Goal: Task Accomplishment & Management: Manage account settings

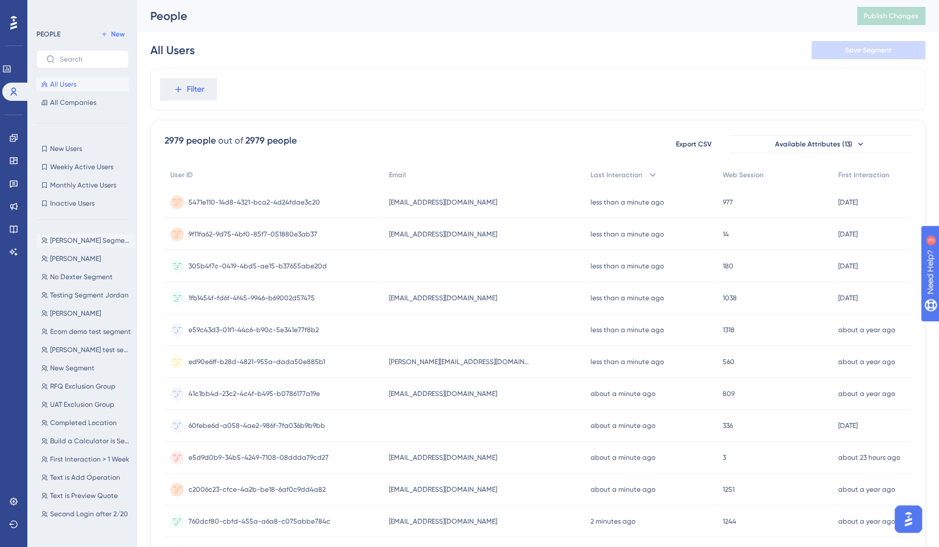
click at [79, 241] on span "[PERSON_NAME] Segment" at bounding box center [90, 240] width 81 height 9
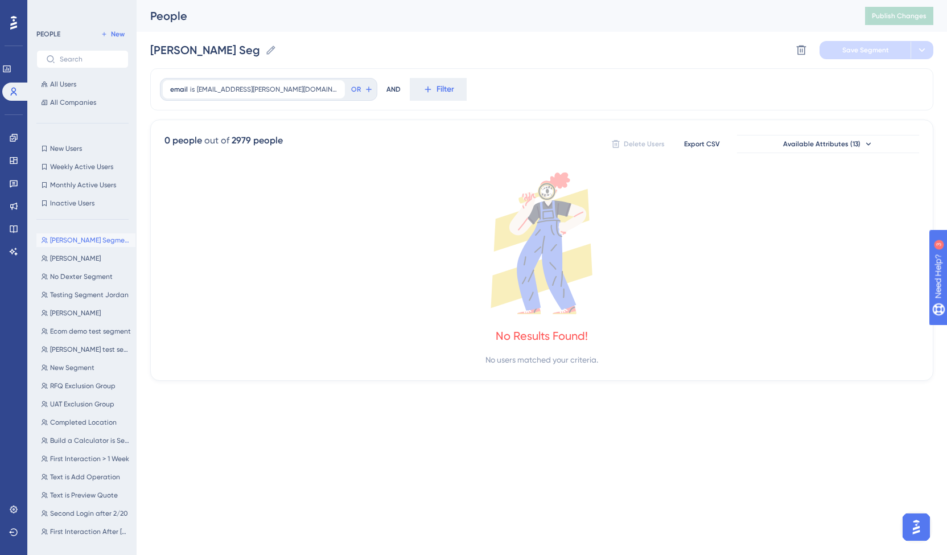
click at [84, 234] on button "[PERSON_NAME] Segment [PERSON_NAME] Segment" at bounding box center [85, 240] width 99 height 14
click at [81, 150] on span "New Users" at bounding box center [66, 148] width 32 height 9
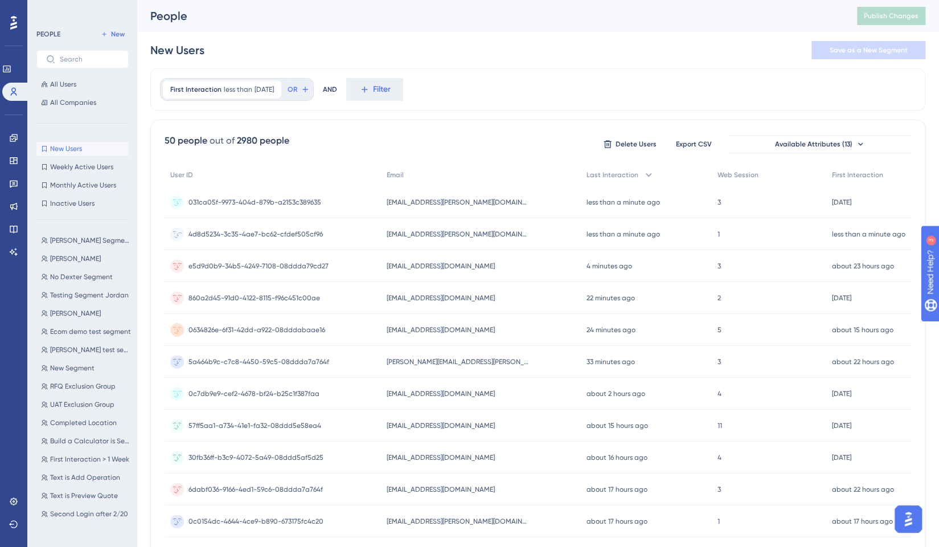
click at [329, 231] on div "4d8d5234-3c35-4ae7-bc62-cfdef505cf96 4d8d5234-3c35-4ae7-bc62-cfdef505cf96" at bounding box center [273, 234] width 216 height 32
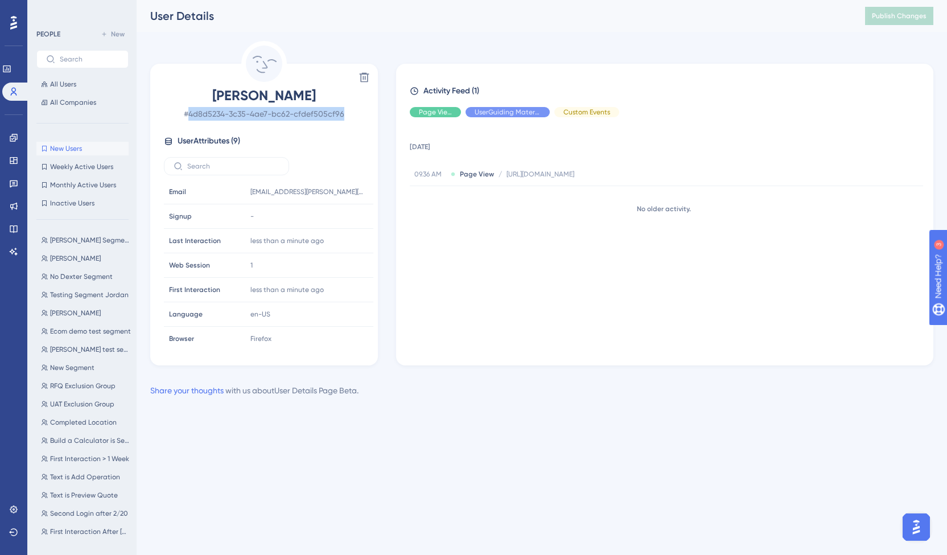
drag, startPoint x: 346, startPoint y: 112, endPoint x: 192, endPoint y: 110, distance: 153.7
click at [192, 110] on span "# 4d8d5234-3c35-4ae7-bc62-cfdef505cf96" at bounding box center [264, 114] width 200 height 14
copy span "4d8d5234-3c35-4ae7-bc62-cfdef505cf96"
click at [75, 258] on span "[PERSON_NAME]" at bounding box center [75, 258] width 51 height 9
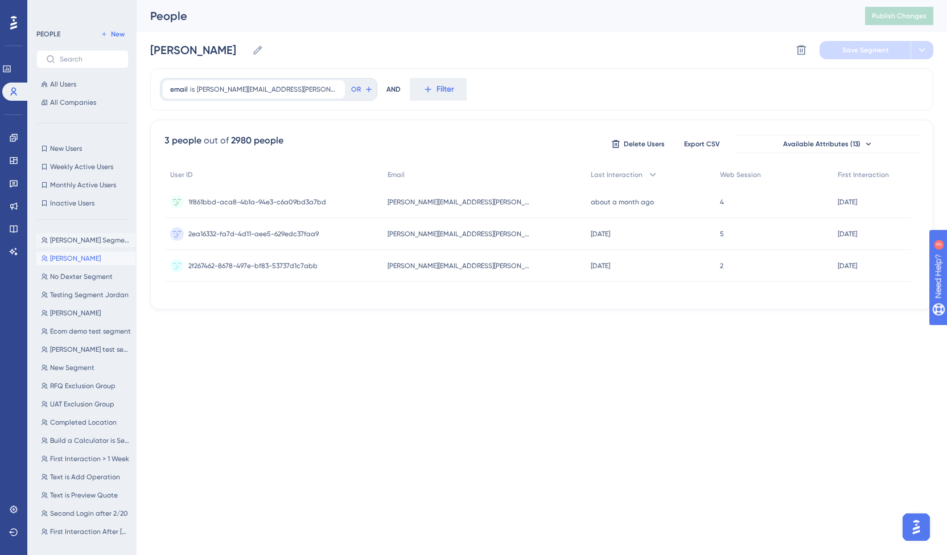
click at [79, 243] on span "[PERSON_NAME] Segment" at bounding box center [90, 240] width 81 height 9
type input "[PERSON_NAME] Segment"
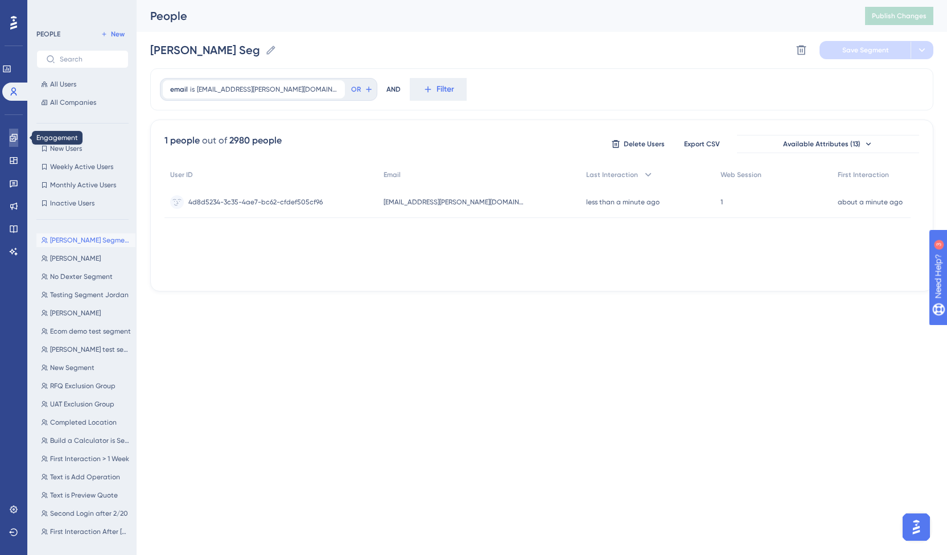
click at [13, 141] on icon at bounding box center [13, 137] width 7 height 7
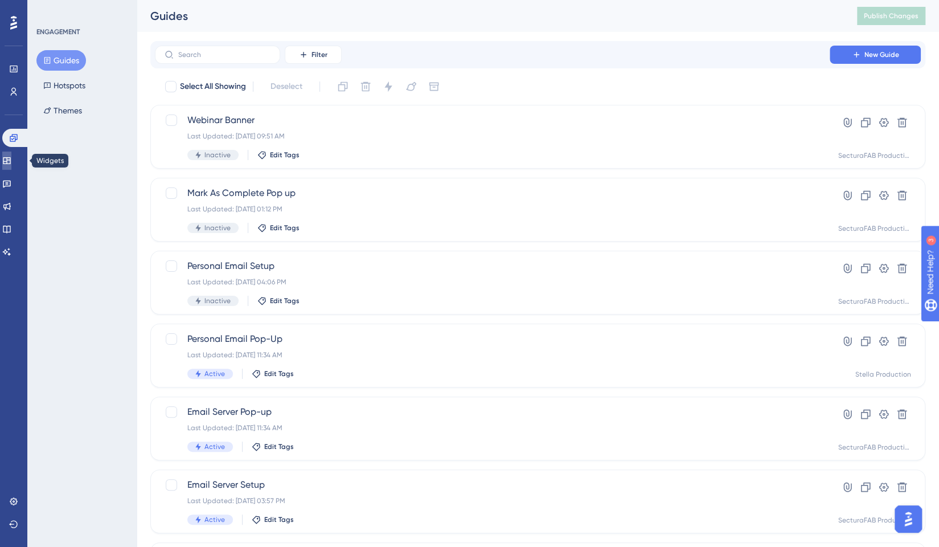
click at [10, 167] on link at bounding box center [6, 160] width 9 height 18
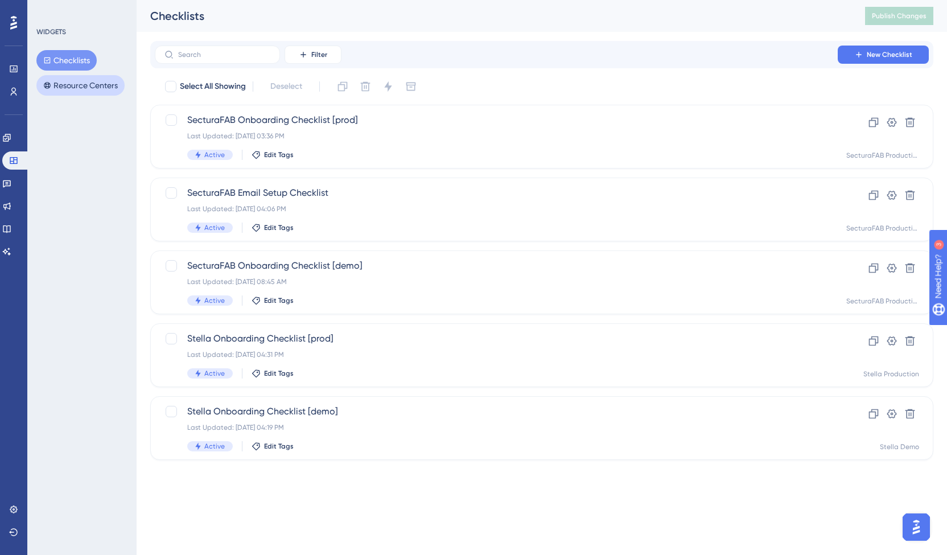
click at [75, 81] on button "Resource Centers" at bounding box center [80, 85] width 88 height 20
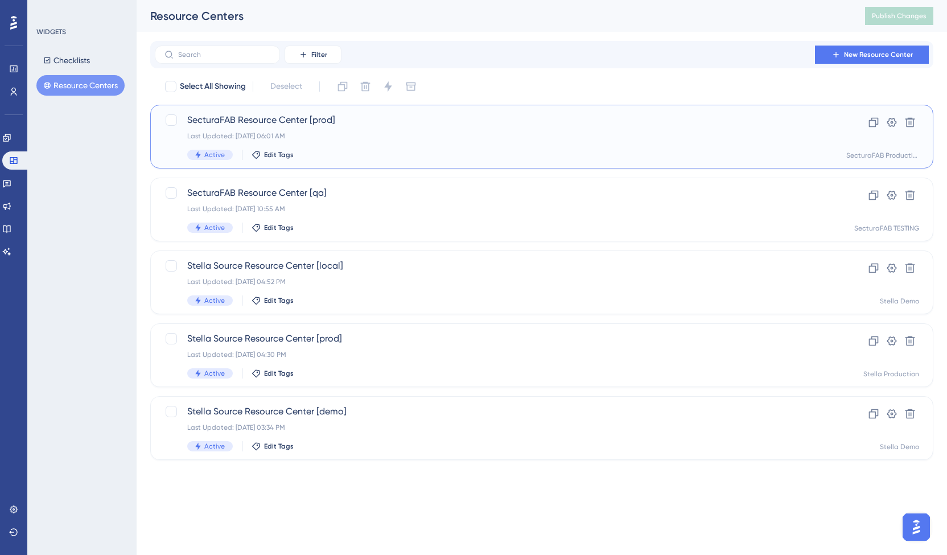
click at [256, 124] on span "SecturaFAB Resource Center [prod]" at bounding box center [496, 120] width 618 height 14
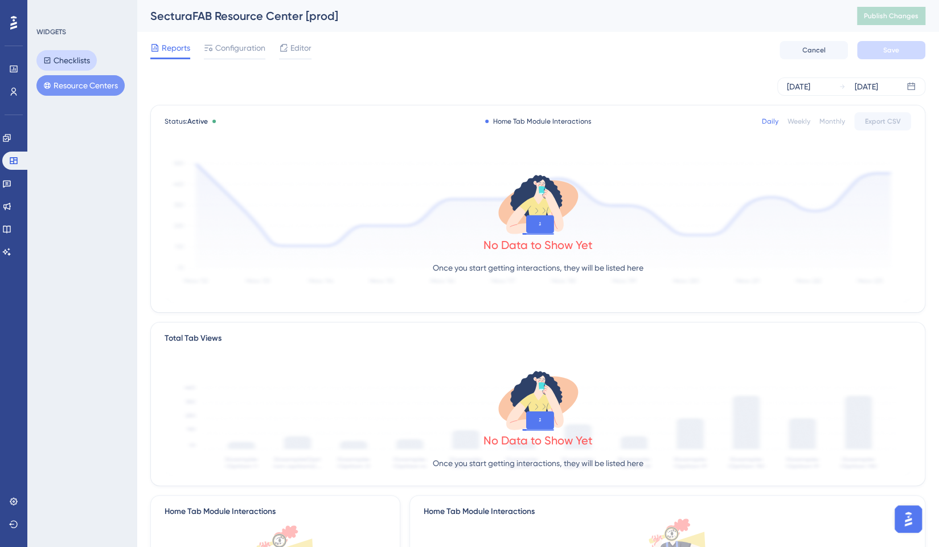
click at [65, 64] on button "Checklists" at bounding box center [66, 60] width 60 height 20
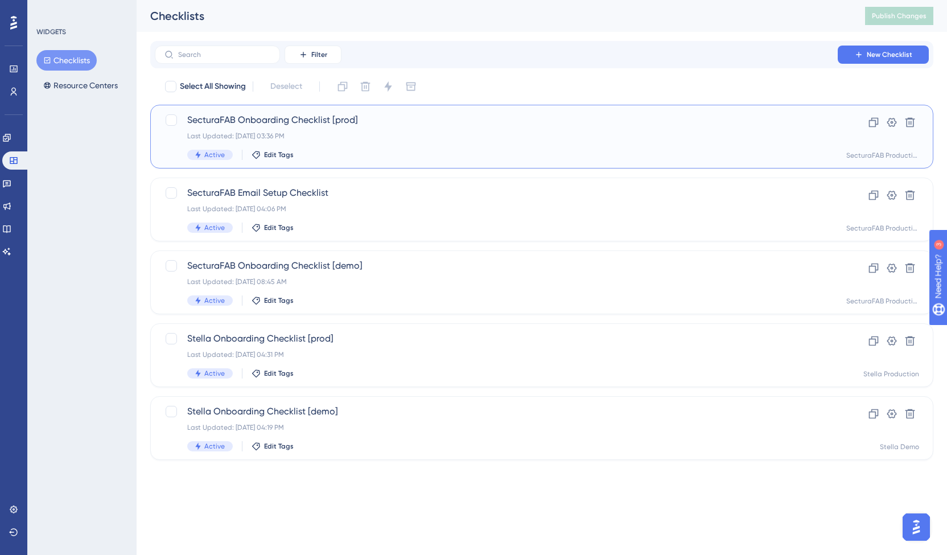
click at [261, 121] on span "SecturaFAB Onboarding Checklist [prod]" at bounding box center [496, 120] width 618 height 14
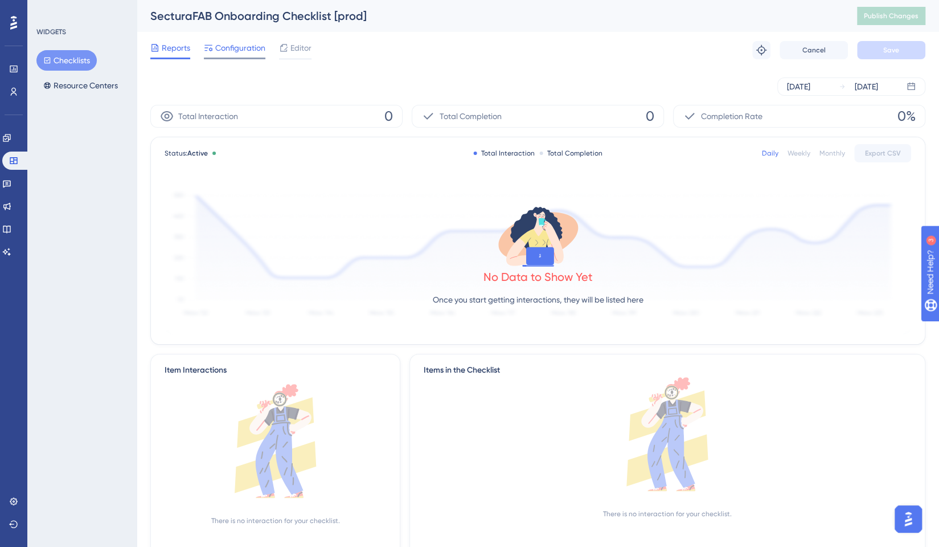
click at [225, 50] on span "Configuration" at bounding box center [240, 48] width 50 height 14
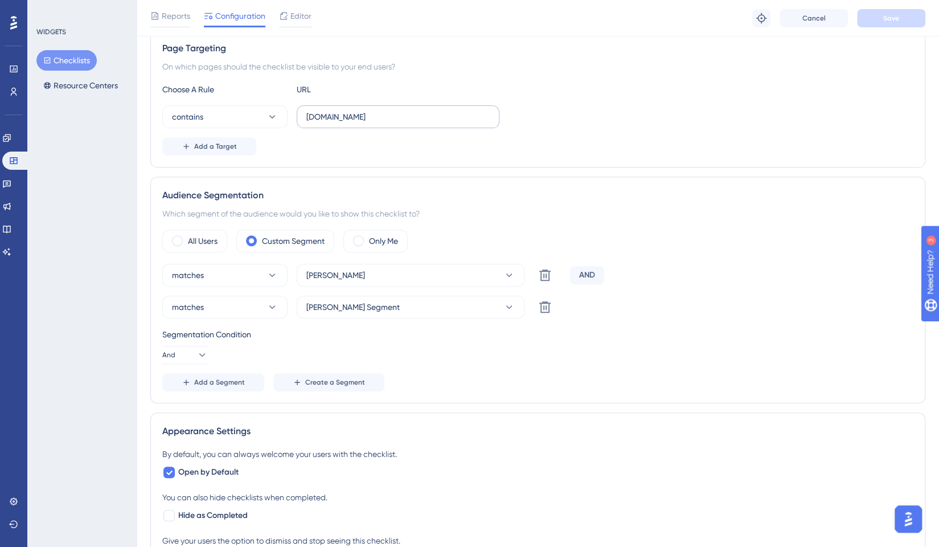
scroll to position [228, 0]
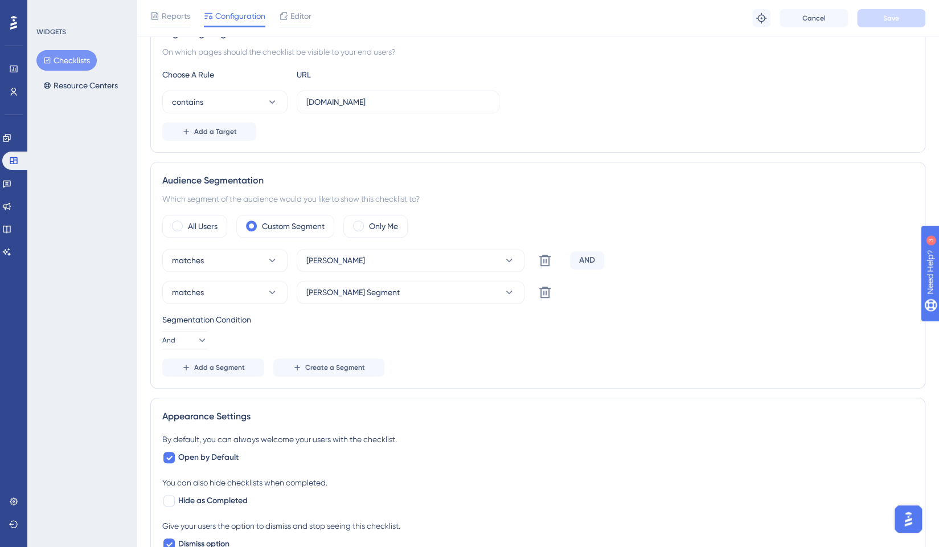
click at [593, 253] on div "AND" at bounding box center [587, 260] width 34 height 18
click at [592, 262] on div "AND" at bounding box center [587, 260] width 34 height 18
click at [586, 258] on div "AND" at bounding box center [587, 260] width 34 height 18
click at [186, 333] on button "And" at bounding box center [185, 340] width 46 height 18
click at [182, 392] on span "Or" at bounding box center [178, 395] width 9 height 14
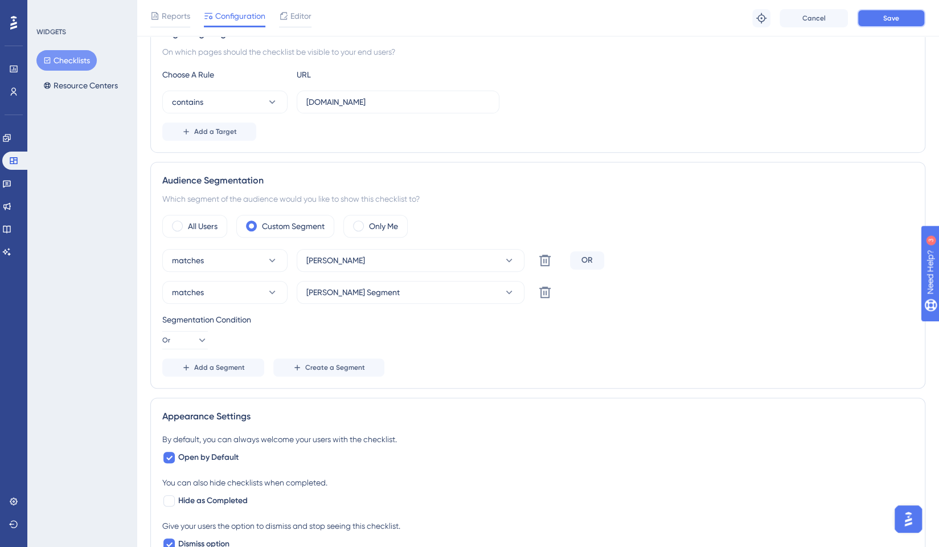
click at [888, 18] on span "Save" at bounding box center [891, 18] width 16 height 9
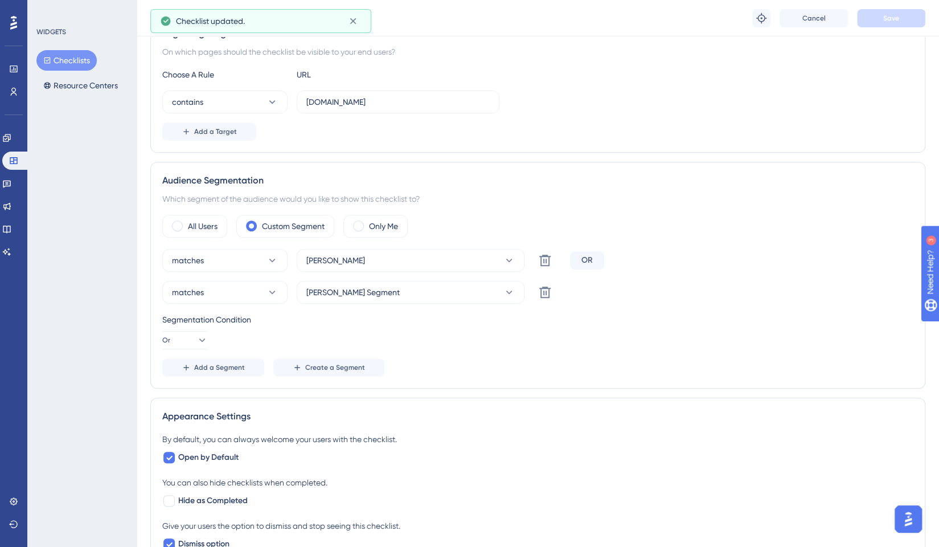
scroll to position [0, 0]
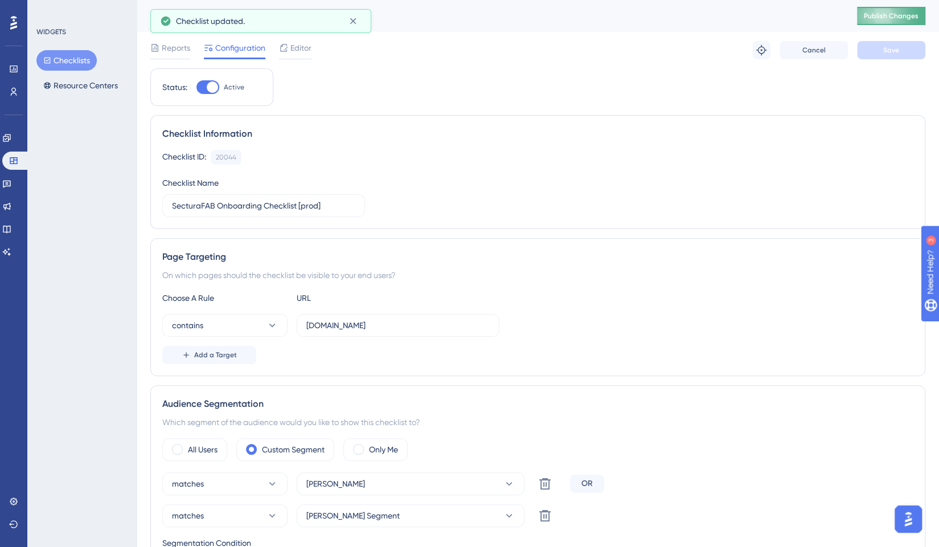
click at [911, 17] on span "Publish Changes" at bounding box center [891, 15] width 55 height 9
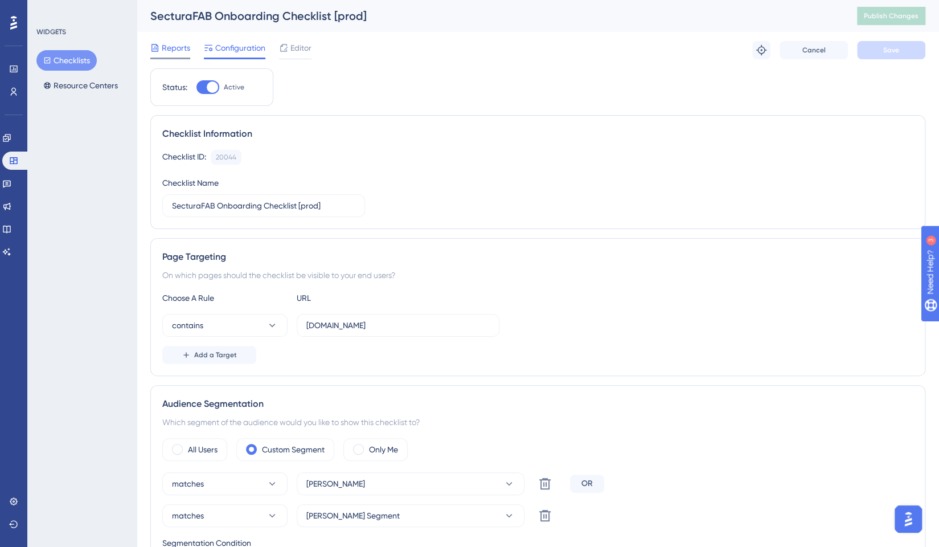
click at [174, 50] on span "Reports" at bounding box center [176, 48] width 28 height 14
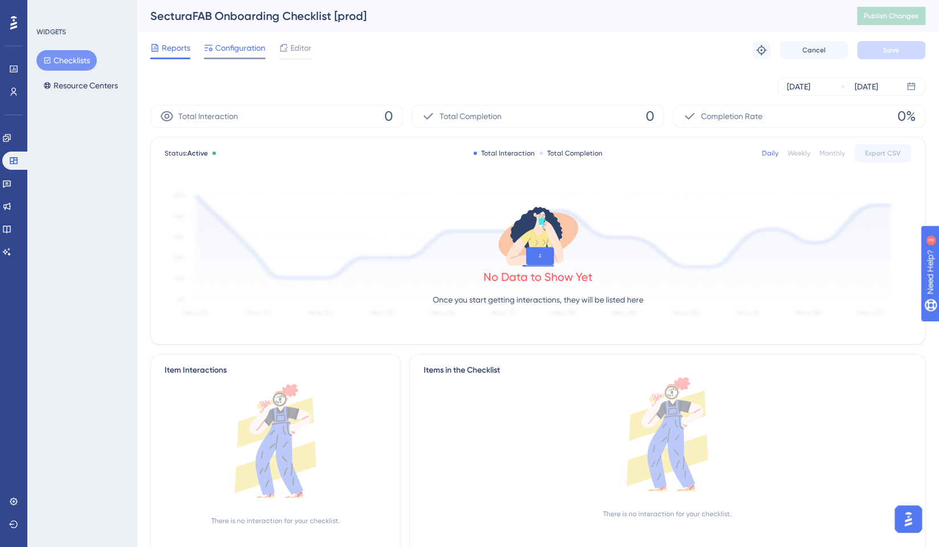
click at [231, 52] on span "Configuration" at bounding box center [240, 48] width 50 height 14
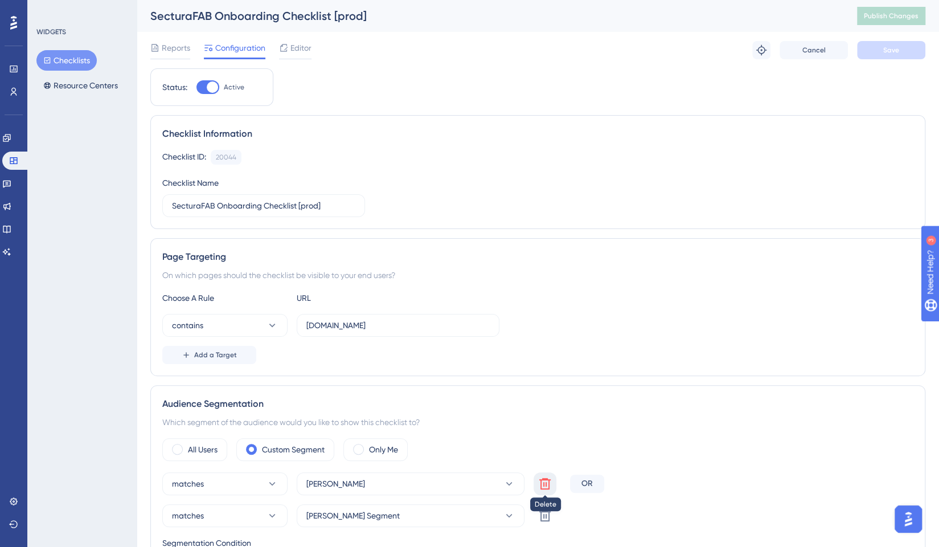
click at [547, 482] on icon at bounding box center [545, 484] width 14 height 14
click at [893, 34] on div "Reports Configuration Editor Troubleshoot Cancel Save" at bounding box center [537, 50] width 775 height 36
click at [888, 46] on span "Save" at bounding box center [891, 50] width 16 height 9
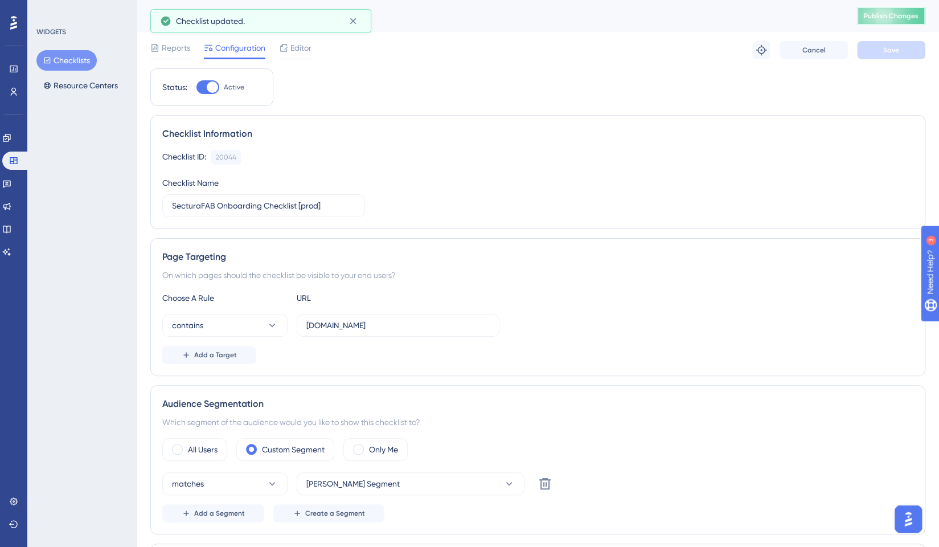
click at [895, 16] on span "Publish Changes" at bounding box center [891, 15] width 55 height 9
click at [5, 140] on link at bounding box center [6, 138] width 9 height 18
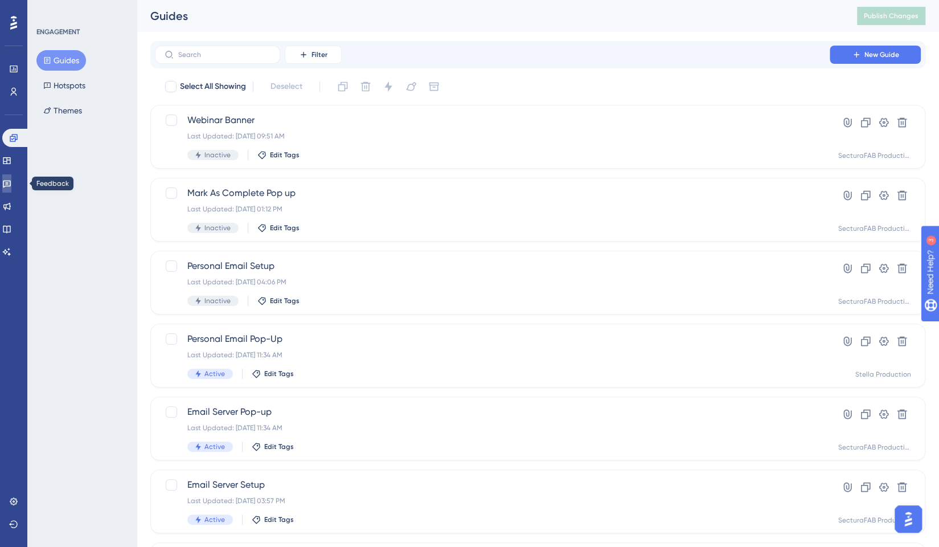
click at [11, 176] on link at bounding box center [6, 183] width 9 height 18
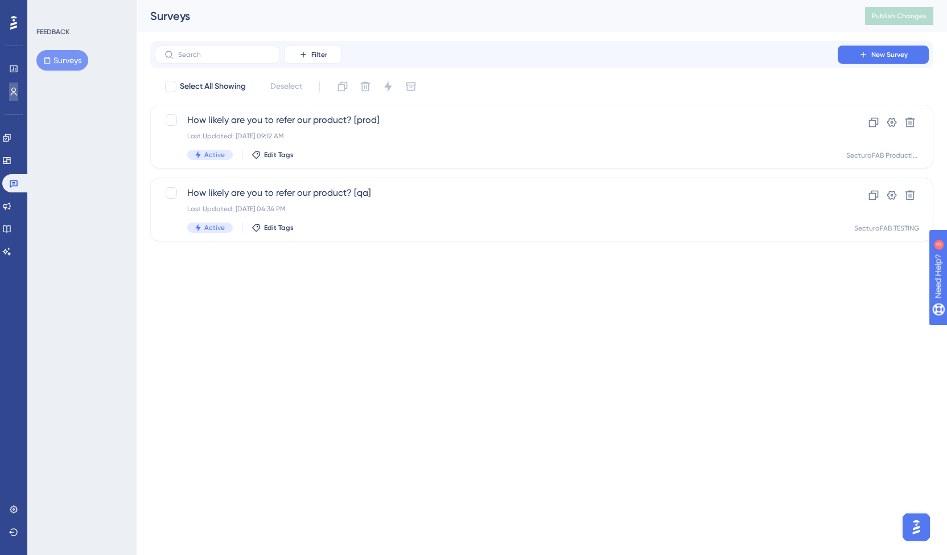
click at [18, 96] on link at bounding box center [13, 92] width 9 height 18
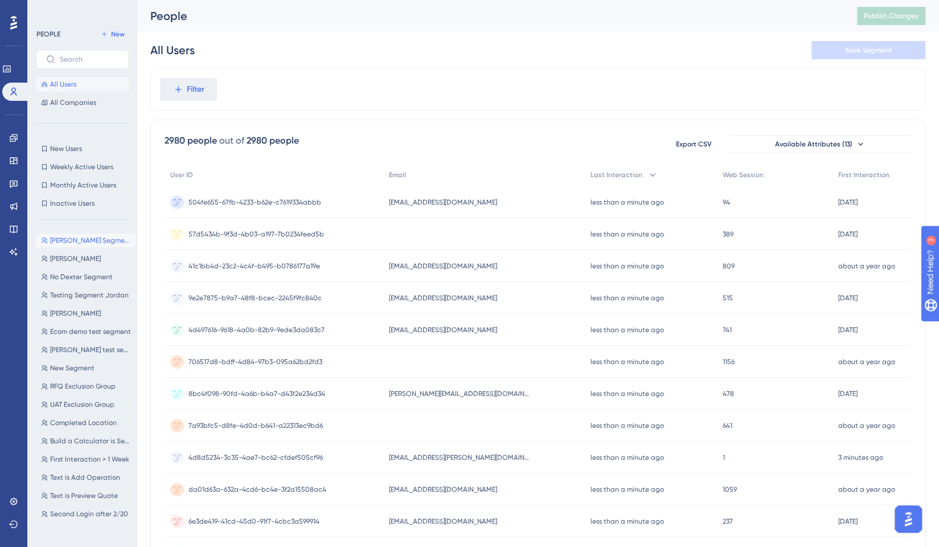
click at [79, 241] on span "[PERSON_NAME] Segment" at bounding box center [90, 240] width 81 height 9
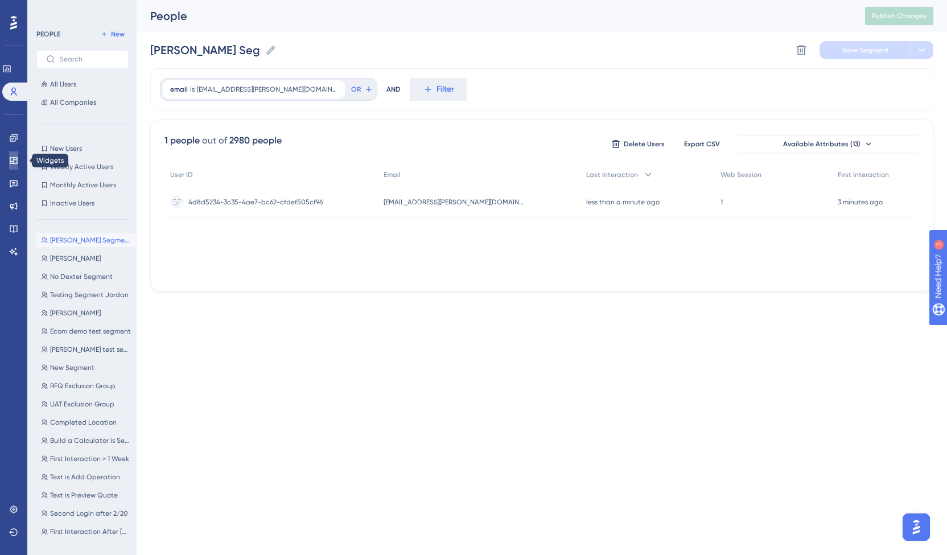
click at [13, 154] on link at bounding box center [13, 160] width 9 height 18
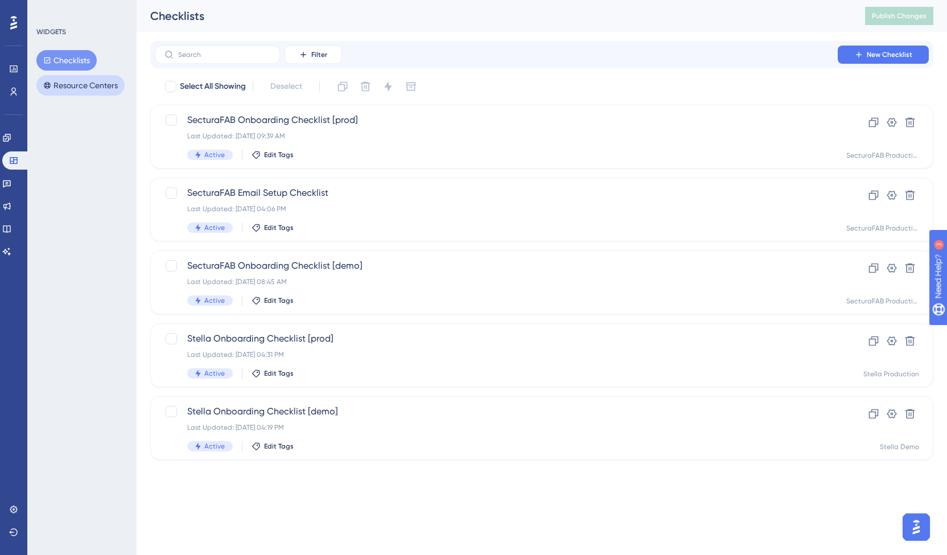
click at [76, 78] on button "Resource Centers" at bounding box center [80, 85] width 88 height 20
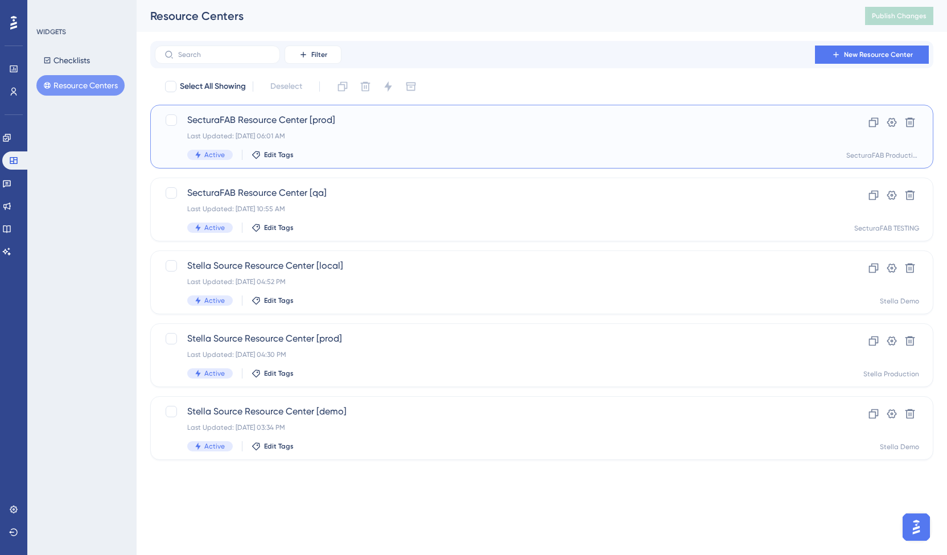
click at [315, 125] on span "SecturaFAB Resource Center [prod]" at bounding box center [496, 120] width 618 height 14
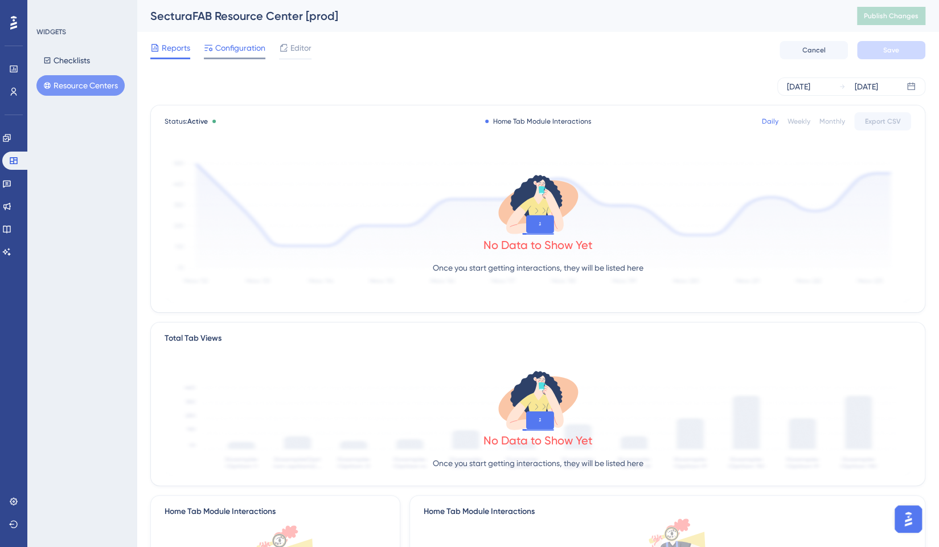
click at [239, 54] on span "Configuration" at bounding box center [240, 48] width 50 height 14
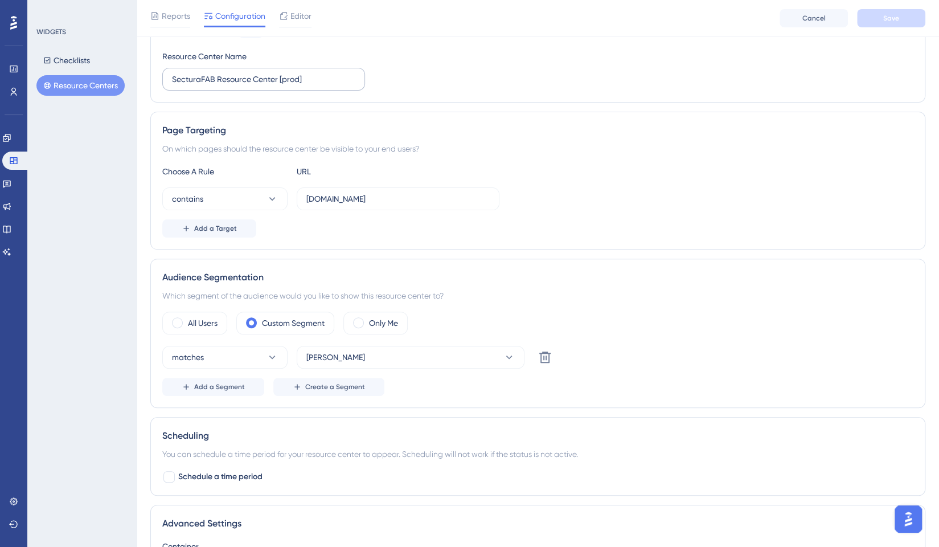
scroll to position [128, 0]
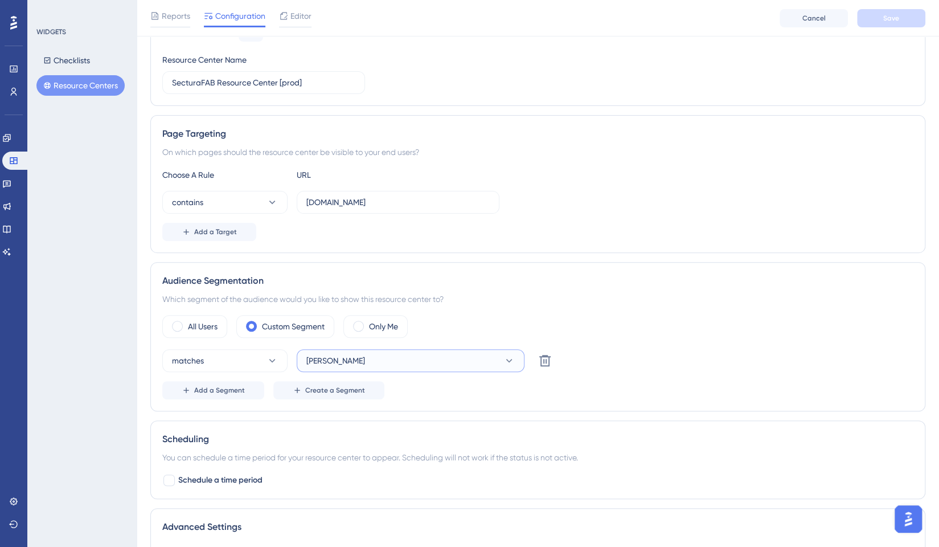
click at [353, 363] on span "[PERSON_NAME]" at bounding box center [335, 361] width 59 height 14
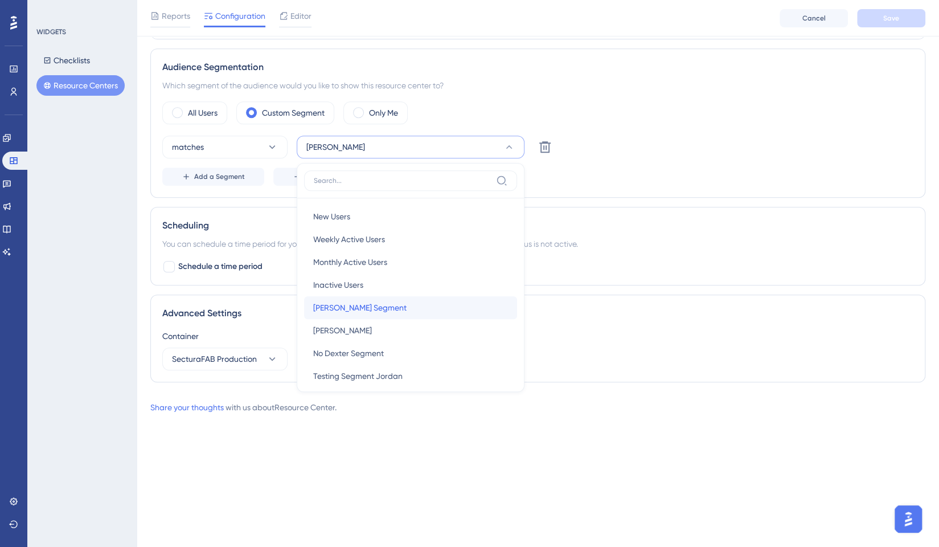
click at [361, 308] on span "[PERSON_NAME] Segment" at bounding box center [359, 308] width 93 height 14
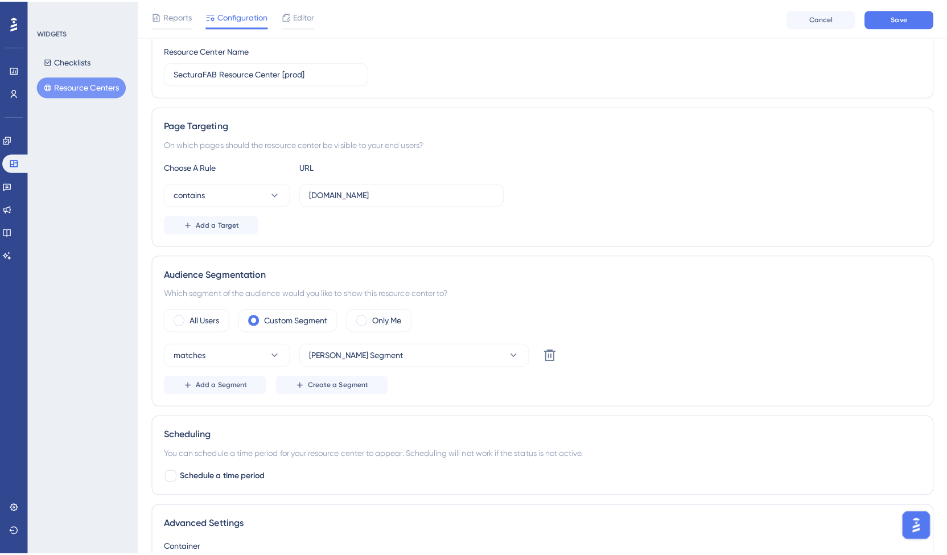
scroll to position [0, 0]
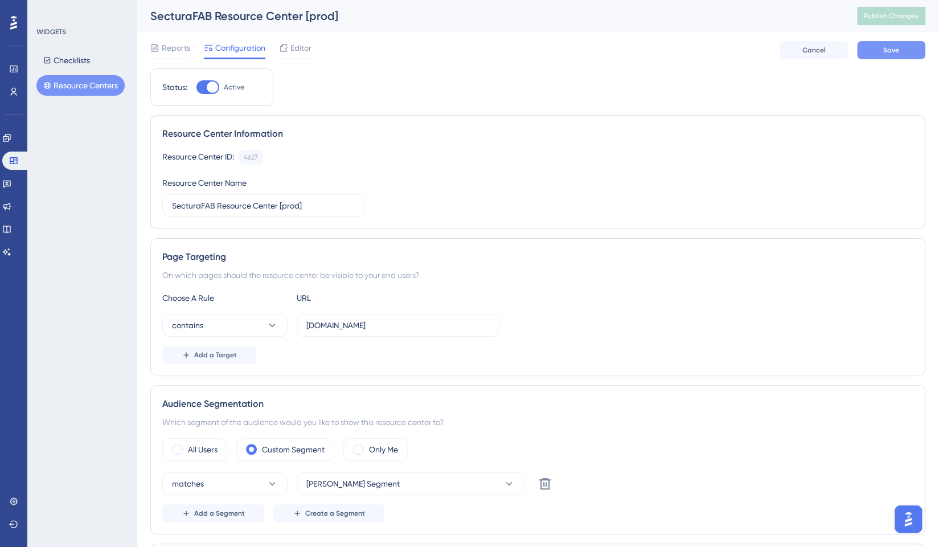
click at [871, 50] on button "Save" at bounding box center [891, 50] width 68 height 18
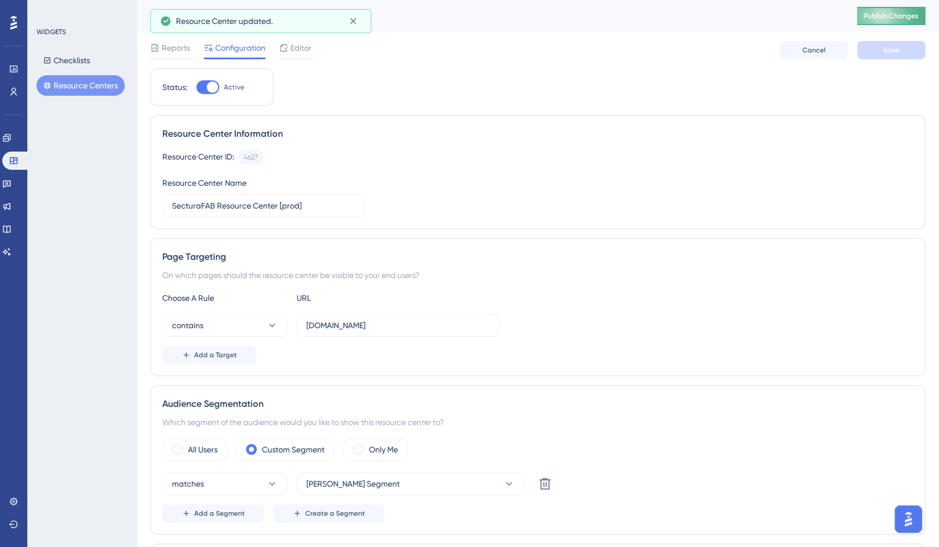
click at [896, 14] on span "Publish Changes" at bounding box center [891, 15] width 55 height 9
click at [56, 81] on button "Resource Centers" at bounding box center [80, 85] width 88 height 20
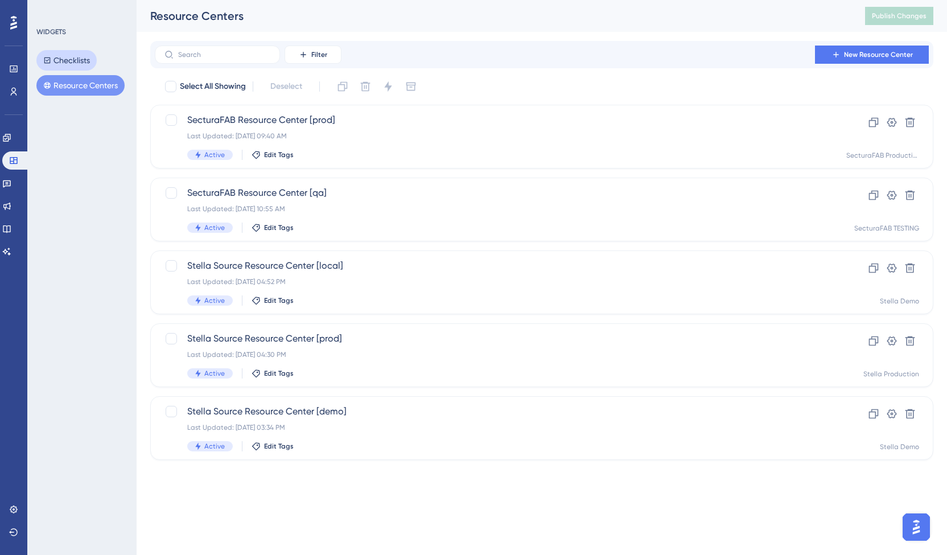
click at [81, 58] on button "Checklists" at bounding box center [66, 60] width 60 height 20
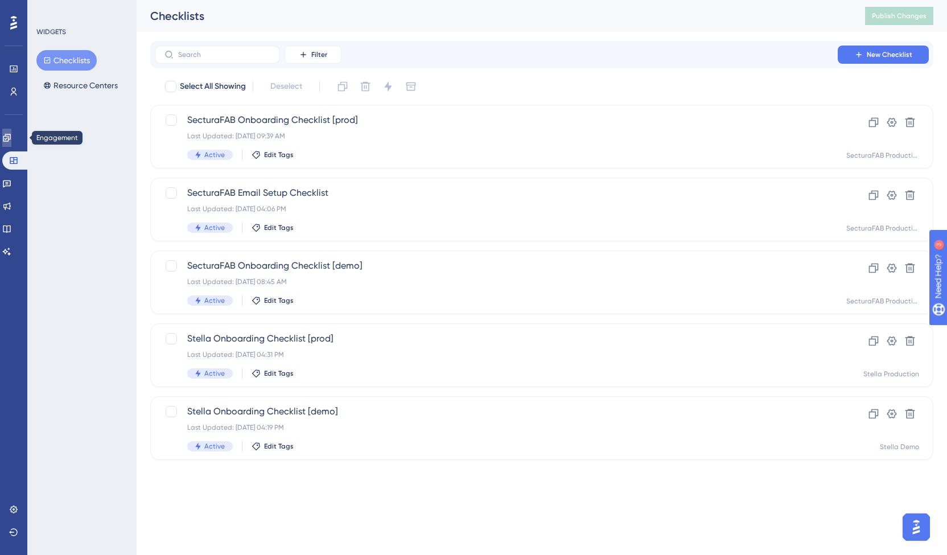
click at [10, 140] on icon at bounding box center [6, 137] width 7 height 7
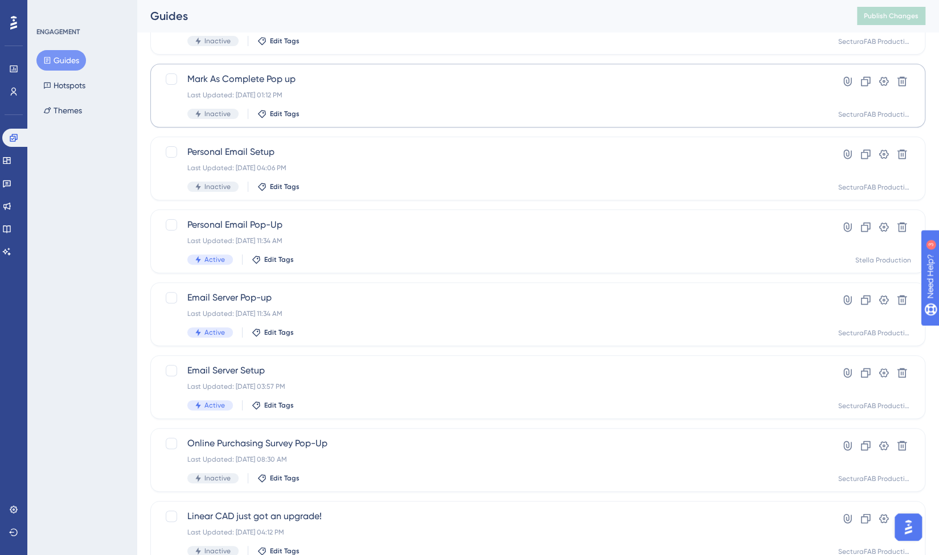
scroll to position [328, 0]
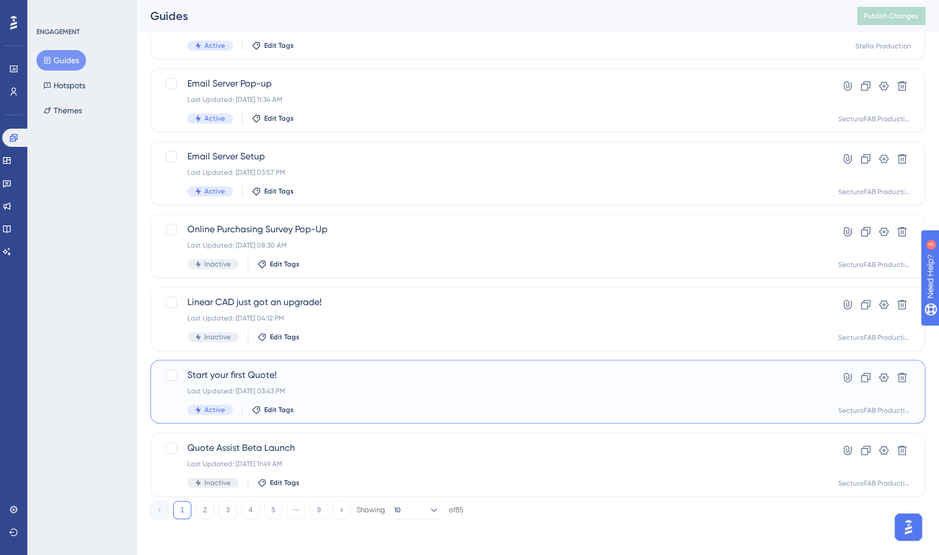
click at [259, 373] on span "Start your first Quote!" at bounding box center [492, 375] width 610 height 14
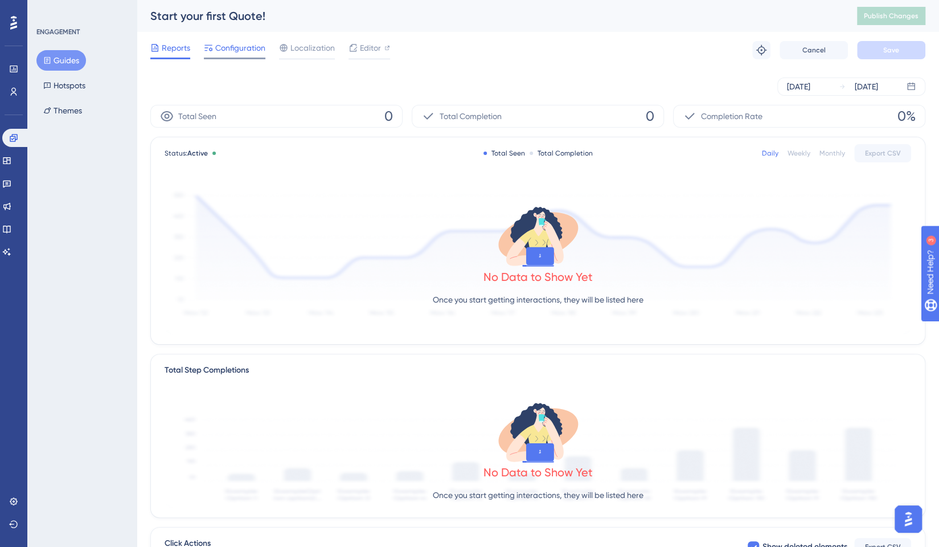
click at [237, 46] on span "Configuration" at bounding box center [240, 48] width 50 height 14
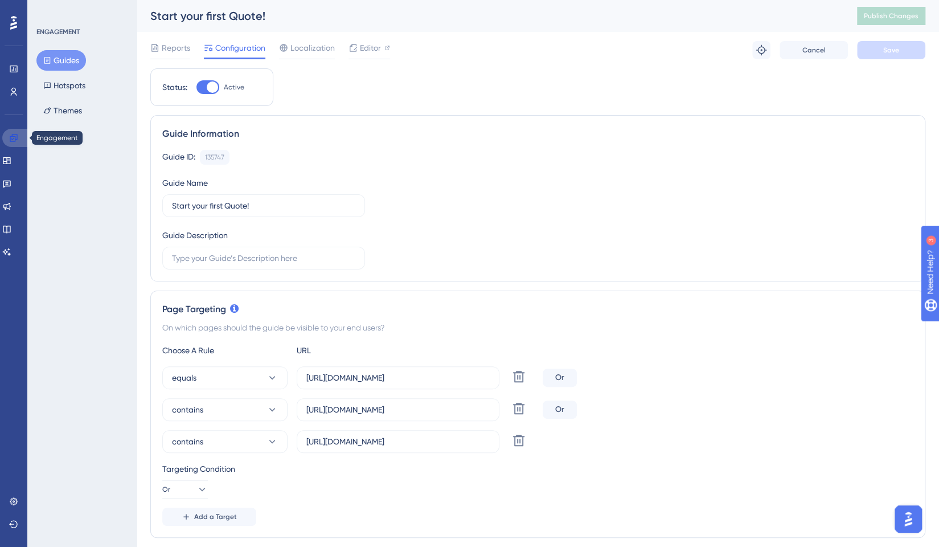
click at [13, 138] on icon at bounding box center [13, 137] width 9 height 9
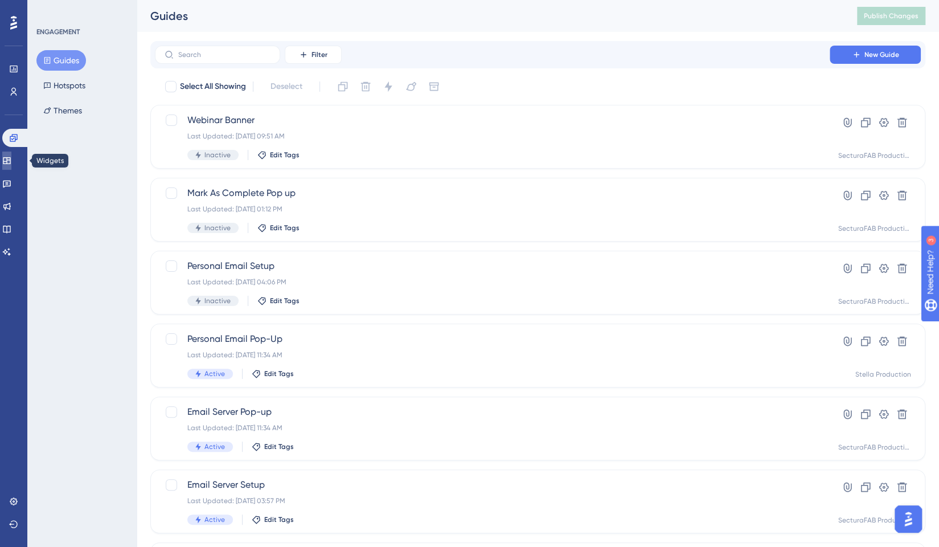
click at [11, 164] on icon at bounding box center [6, 160] width 9 height 9
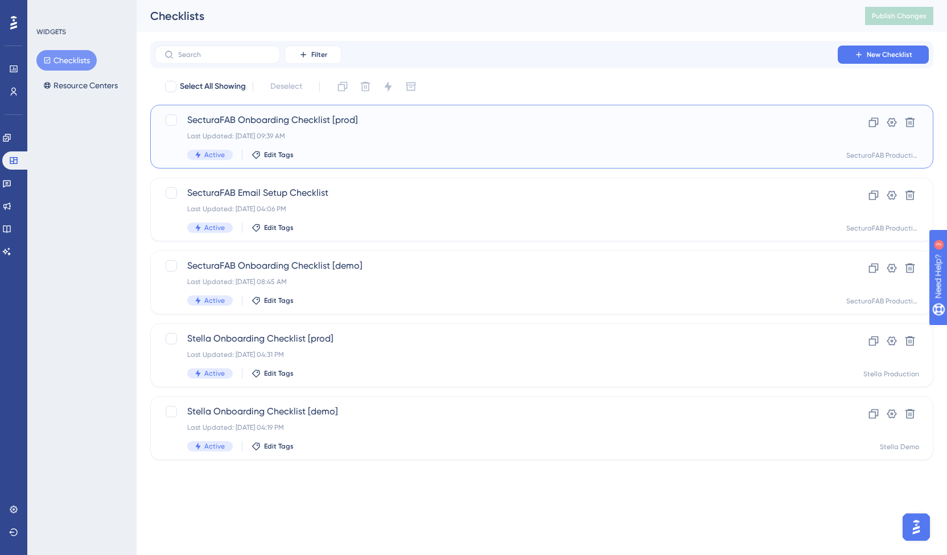
click at [300, 116] on span "SecturaFAB Onboarding Checklist [prod]" at bounding box center [496, 120] width 618 height 14
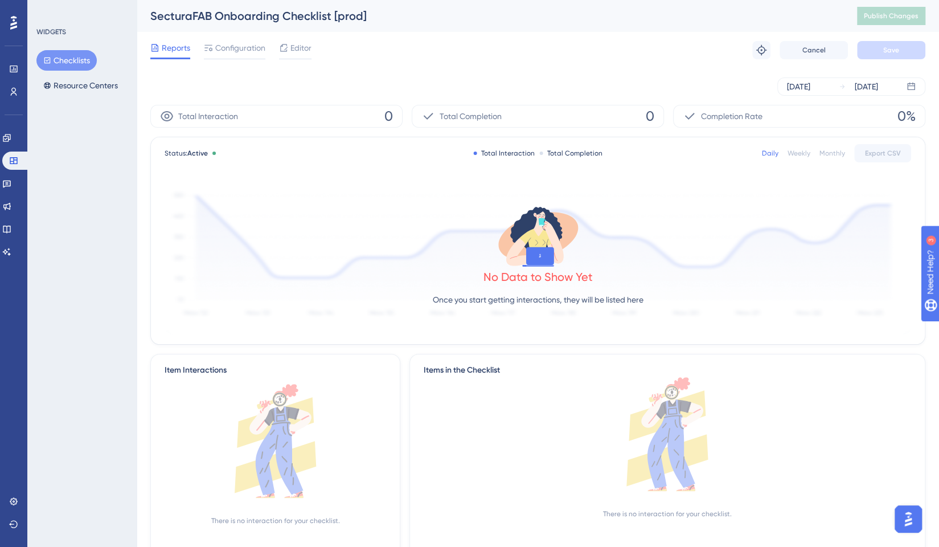
click at [770, 48] on button at bounding box center [761, 50] width 18 height 18
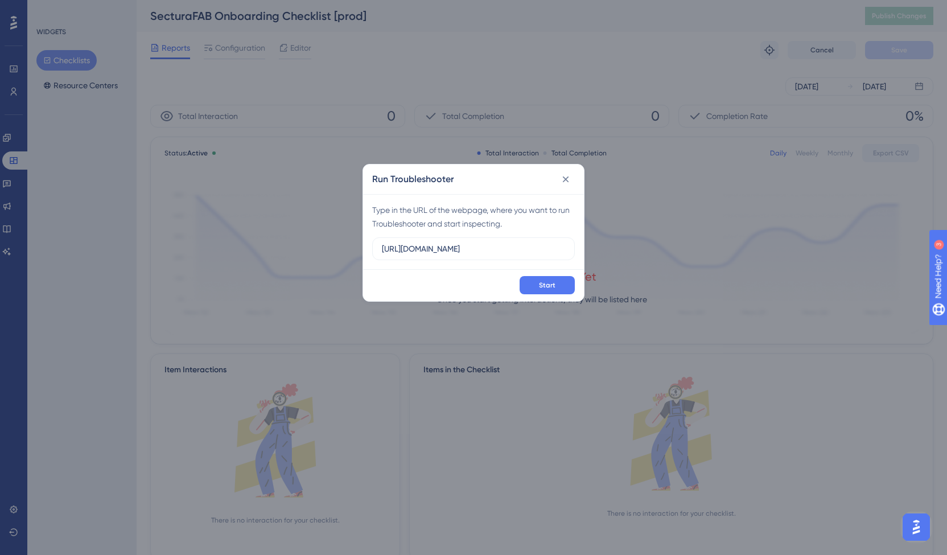
type input "[URL][DOMAIN_NAME]"
click at [528, 280] on button "Start" at bounding box center [547, 285] width 55 height 18
click at [567, 176] on icon at bounding box center [565, 179] width 11 height 11
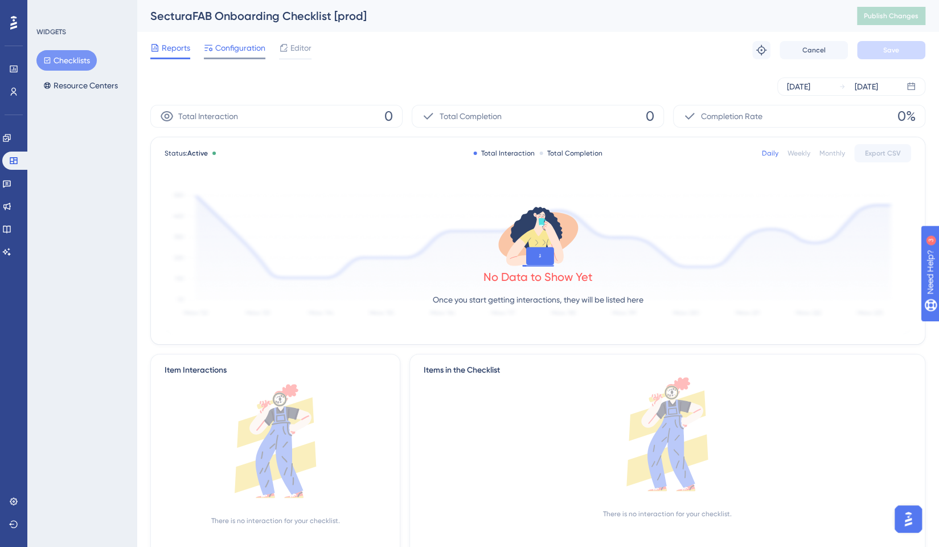
click at [228, 41] on span "Configuration" at bounding box center [240, 48] width 50 height 14
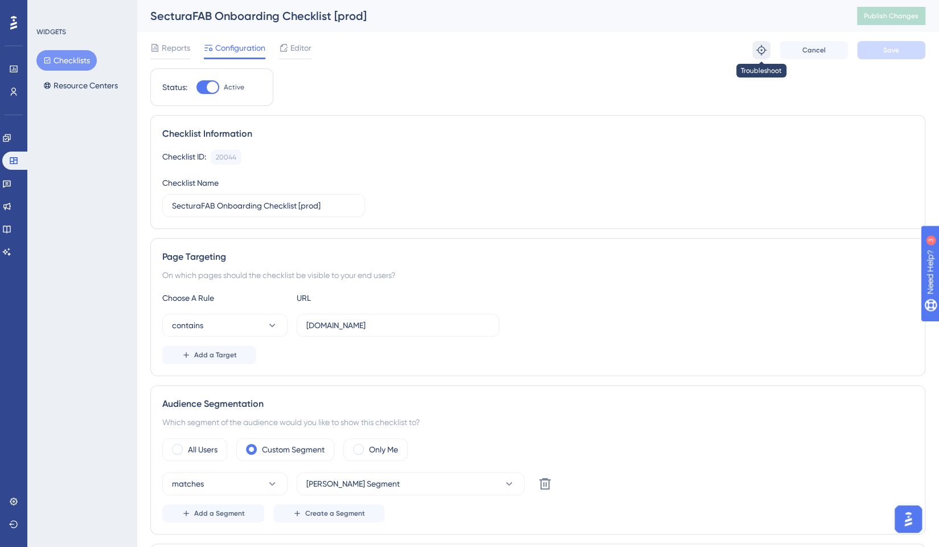
click at [761, 46] on icon at bounding box center [761, 50] width 10 height 10
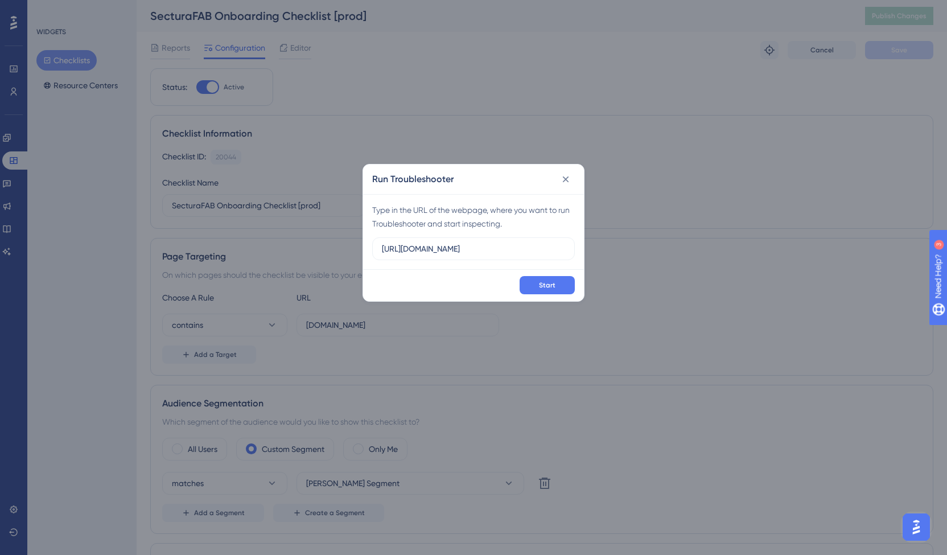
type input "[URL][DOMAIN_NAME]"
click at [563, 174] on icon at bounding box center [565, 179] width 11 height 11
